Goal: Check status: Check status

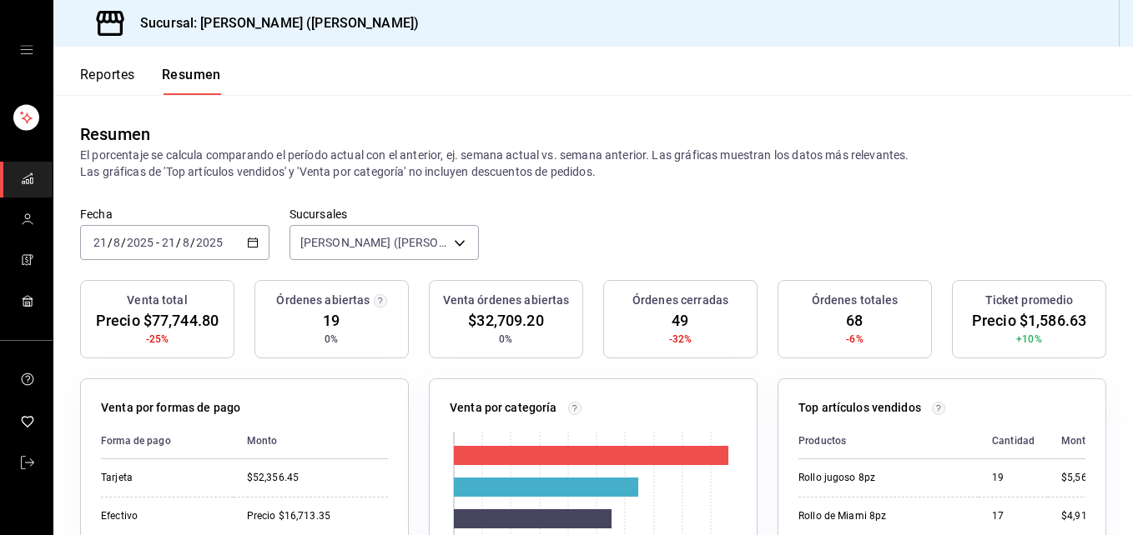
click at [161, 248] on input "21" at bounding box center [168, 242] width 15 height 13
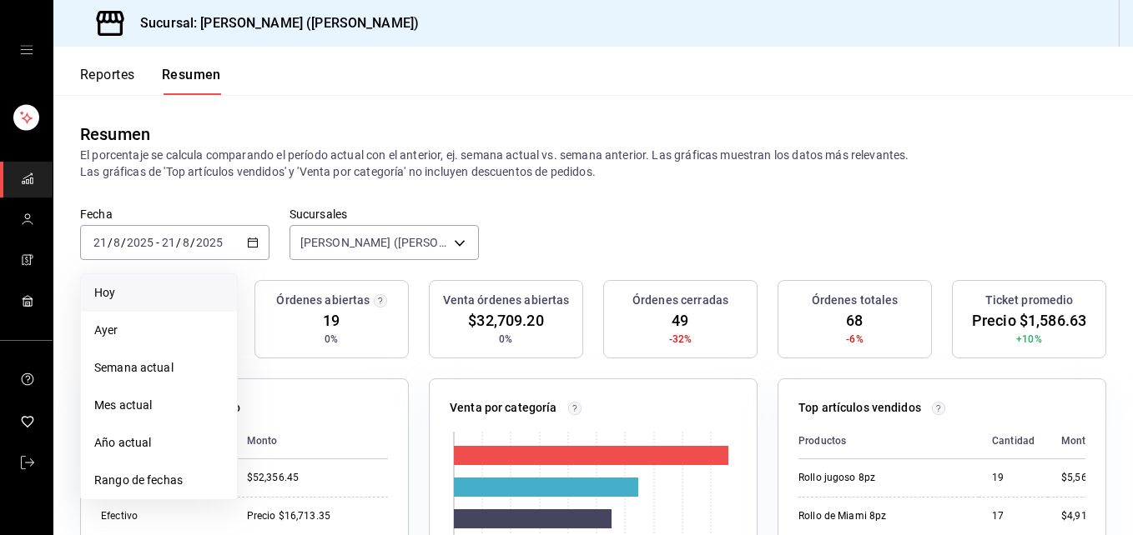
click at [145, 294] on span "Hoy" at bounding box center [158, 293] width 129 height 18
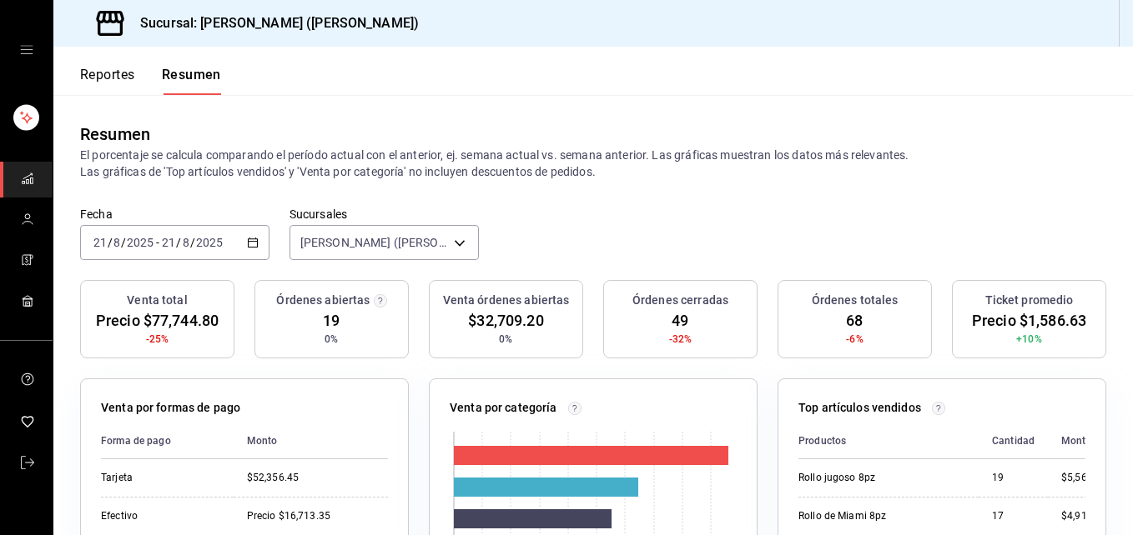
click at [104, 84] on button "Reportes" at bounding box center [107, 81] width 55 height 28
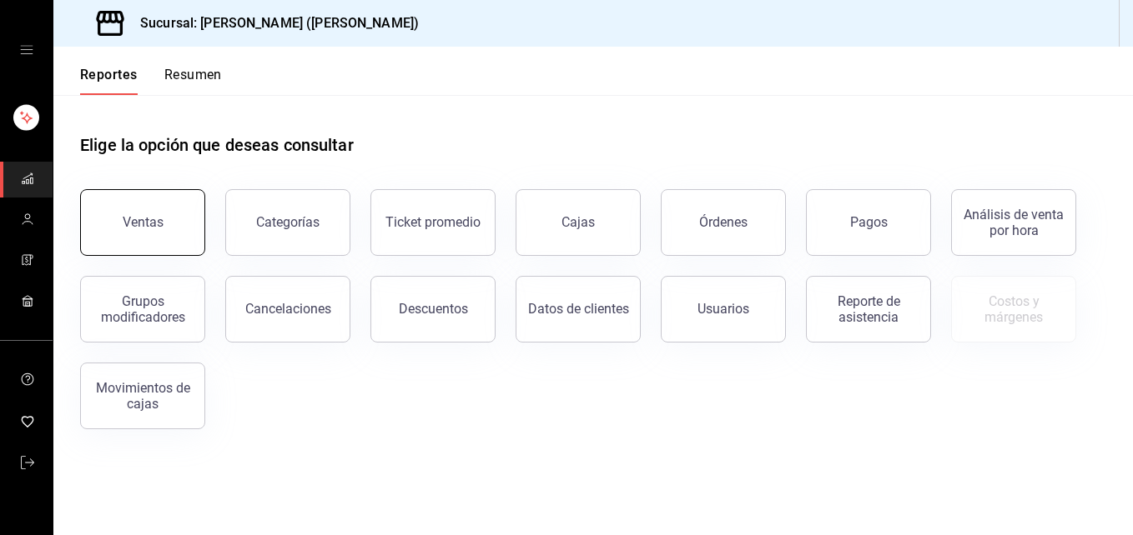
click at [150, 225] on div "Ventas" at bounding box center [143, 222] width 41 height 16
